Goal: Navigation & Orientation: Find specific page/section

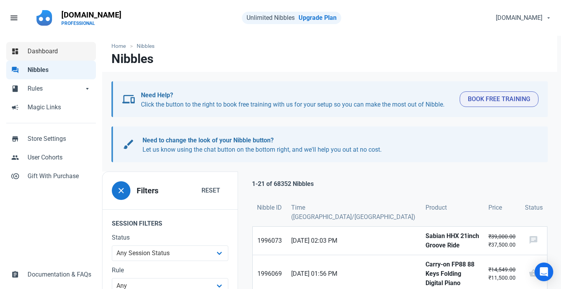
click at [54, 50] on span "Dashboard" at bounding box center [60, 51] width 64 height 9
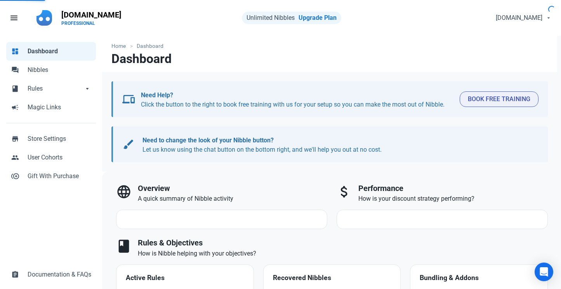
select select "7d"
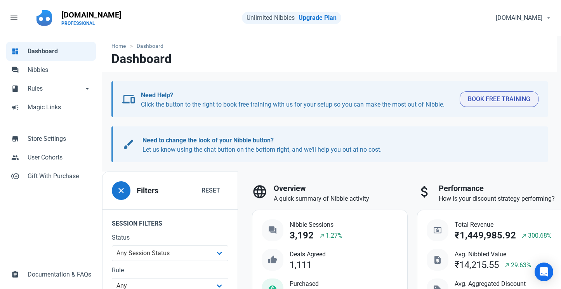
drag, startPoint x: 306, startPoint y: 99, endPoint x: 390, endPoint y: 148, distance: 96.9
click at [390, 148] on div "devices Need Help? Click the button to the right to book free training with us …" at bounding box center [329, 121] width 455 height 81
click at [395, 156] on section "brush Need to change the look of your Nibble button? Let us know using the chat…" at bounding box center [329, 144] width 437 height 36
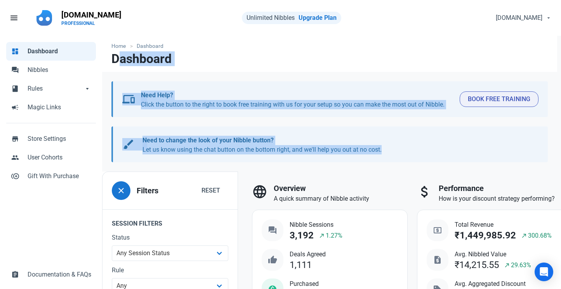
drag, startPoint x: 395, startPoint y: 156, endPoint x: 114, endPoint y: 62, distance: 296.1
click at [114, 62] on h1 "Dashboard" at bounding box center [141, 59] width 60 height 14
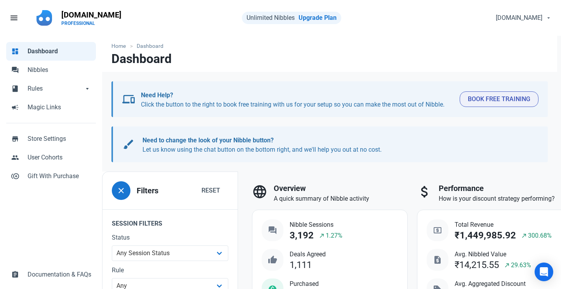
drag, startPoint x: 111, startPoint y: 61, endPoint x: 432, endPoint y: 158, distance: 335.8
click at [432, 158] on section "brush Need to change the look of your Nibble button? Let us know using the chat…" at bounding box center [329, 144] width 437 height 36
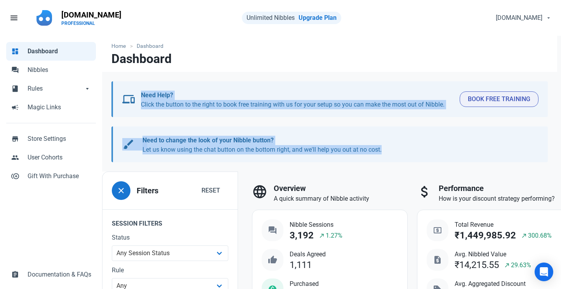
drag, startPoint x: 432, startPoint y: 162, endPoint x: 306, endPoint y: 75, distance: 152.5
